Goal: Check status: Check status

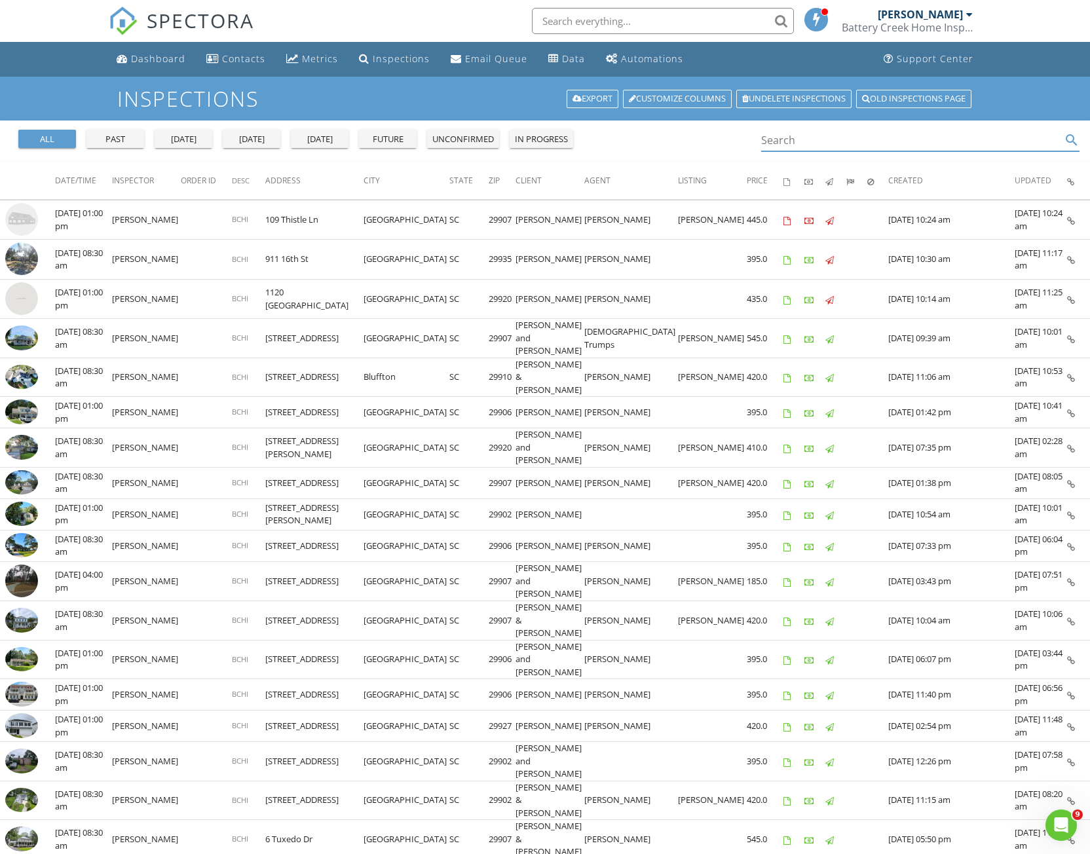
click at [778, 138] on input "Search" at bounding box center [911, 141] width 300 height 22
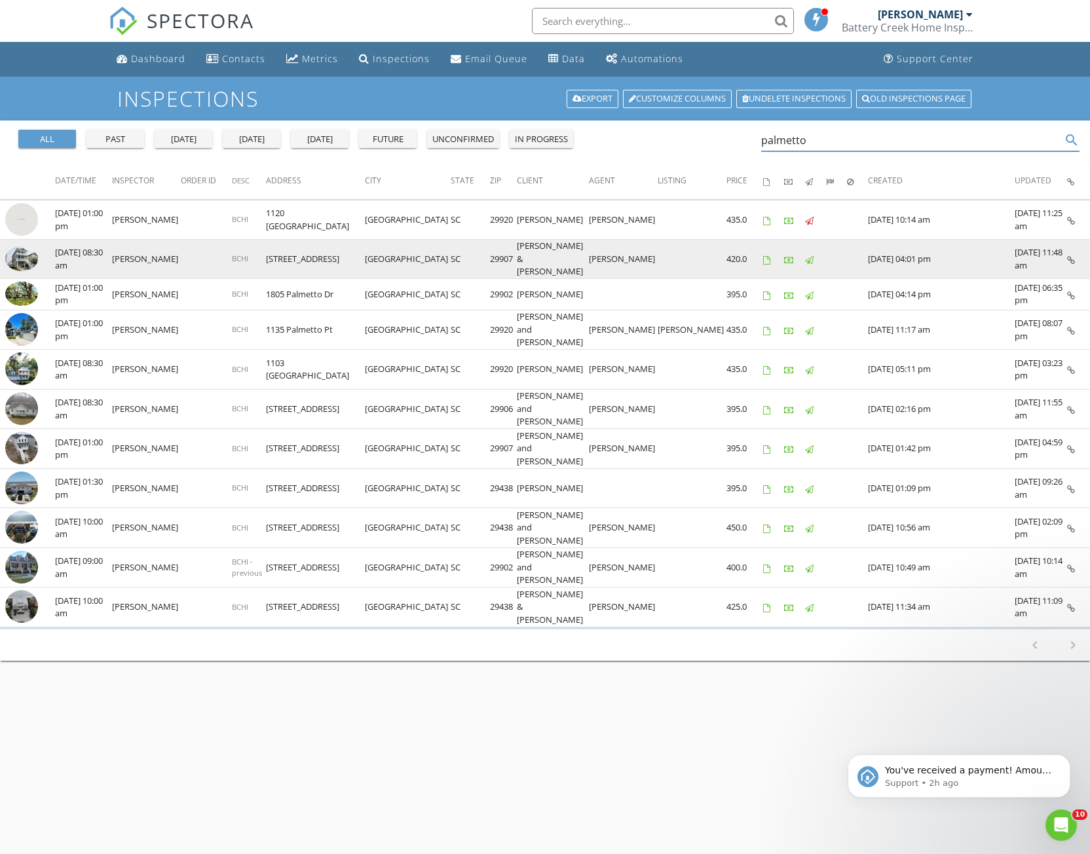
type input "palmetto"
click at [21, 253] on img at bounding box center [21, 258] width 33 height 25
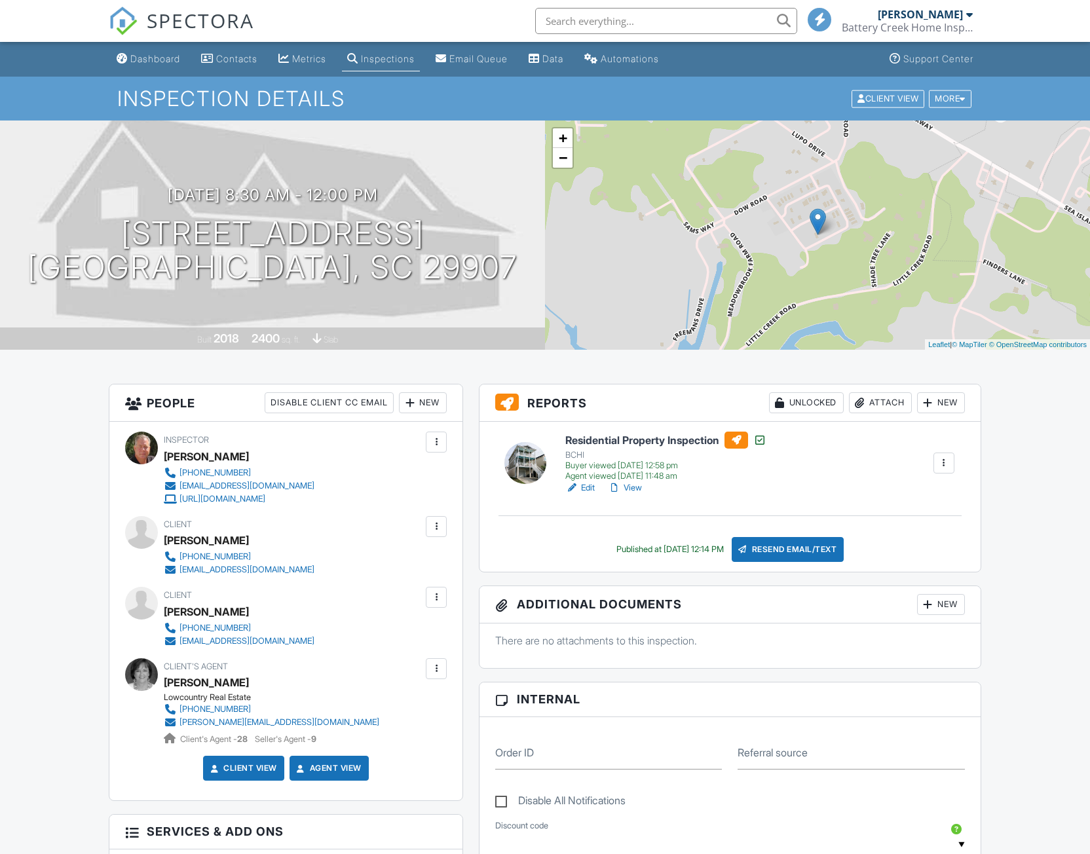
click at [635, 488] on link "View" at bounding box center [625, 487] width 34 height 13
